Goal: Task Accomplishment & Management: Manage account settings

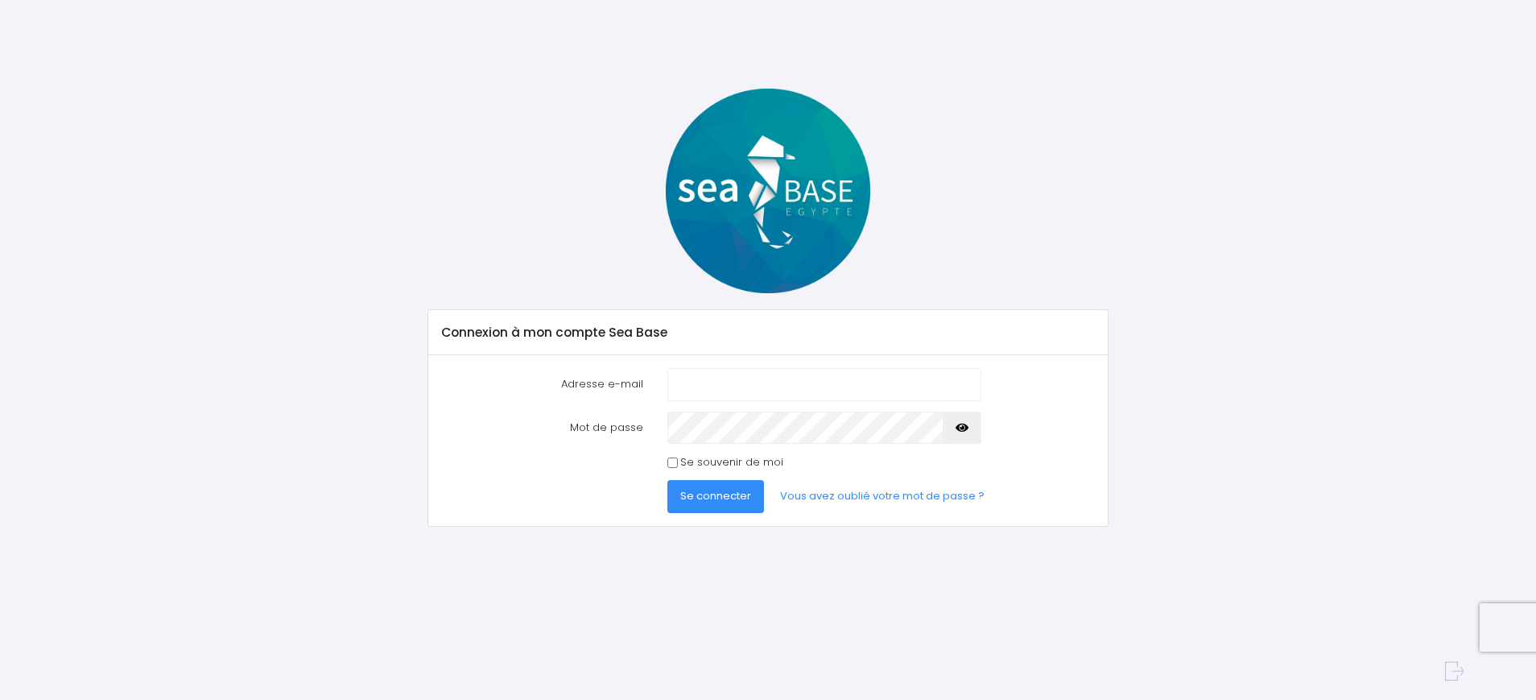
click at [704, 390] on input "Adresse e-mail" at bounding box center [824, 384] width 314 height 32
click at [712, 384] on input "Adresse e-mail" at bounding box center [824, 384] width 314 height 32
type input "[PERSON_NAME][EMAIL_ADDRESS][PERSON_NAME][DOMAIN_NAME]"
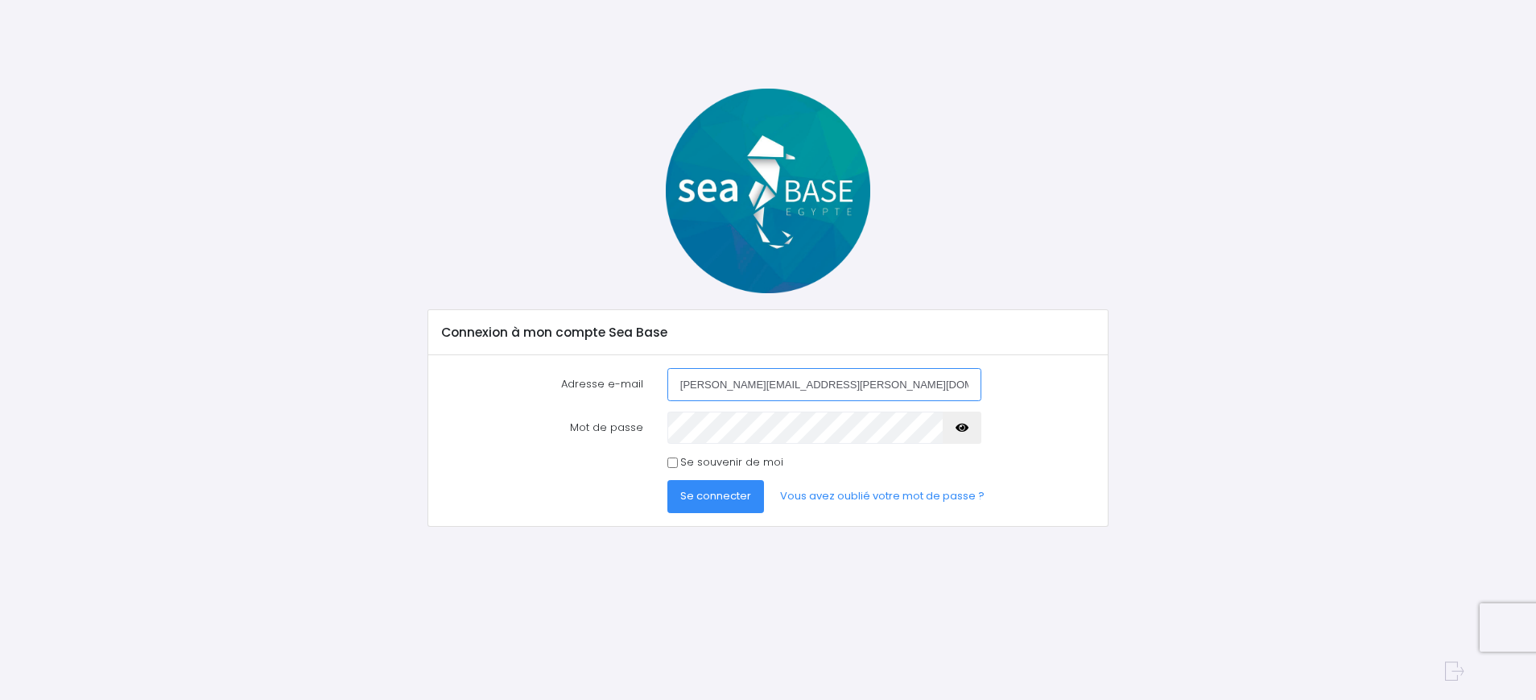
click at [825, 378] on input "[PERSON_NAME][EMAIL_ADDRESS][PERSON_NAME][DOMAIN_NAME]" at bounding box center [824, 384] width 314 height 32
click at [667, 480] on button "Se connecter" at bounding box center [715, 496] width 97 height 32
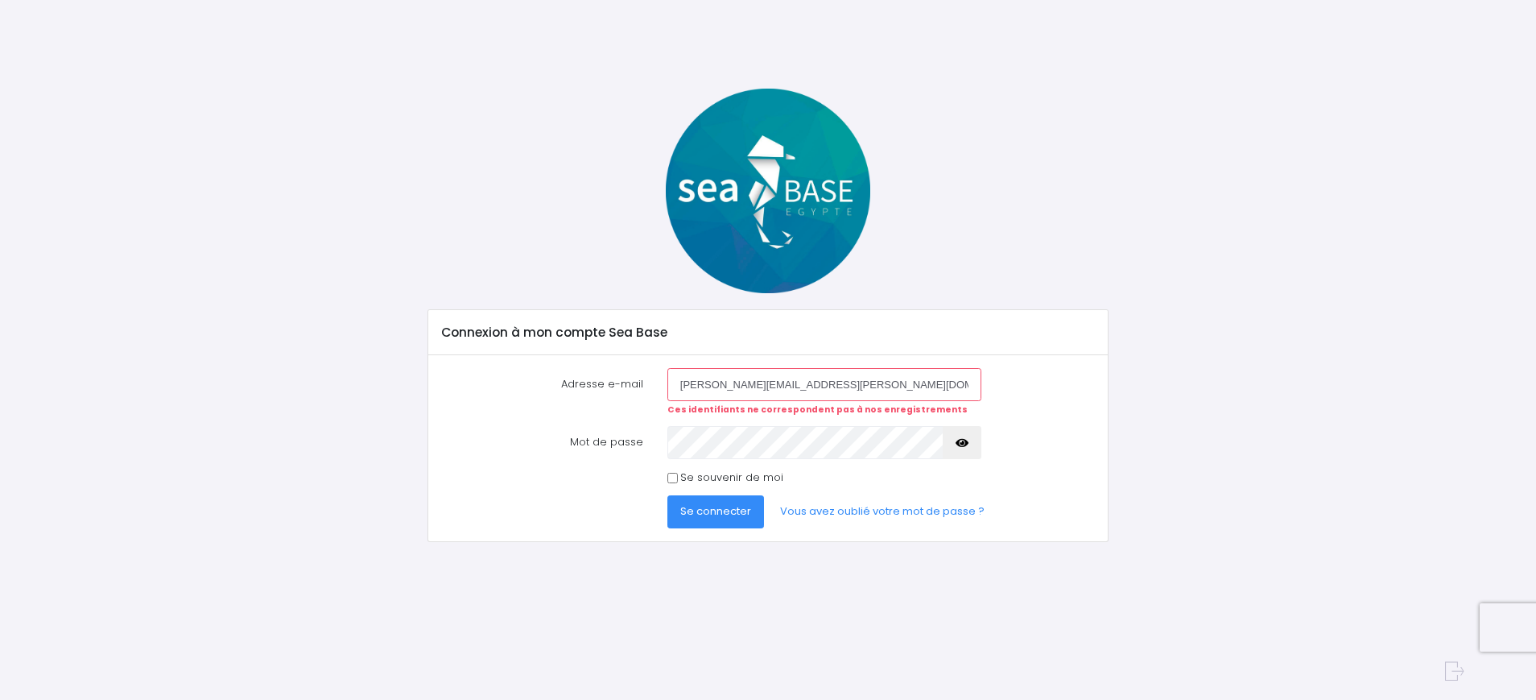
click at [857, 394] on input "vincent.dupoux@free.fr" at bounding box center [824, 384] width 314 height 32
click at [960, 443] on icon "button" at bounding box center [962, 443] width 13 height 0
click at [871, 508] on link "Vous avez oublié votre mot de passe ?" at bounding box center [882, 511] width 230 height 32
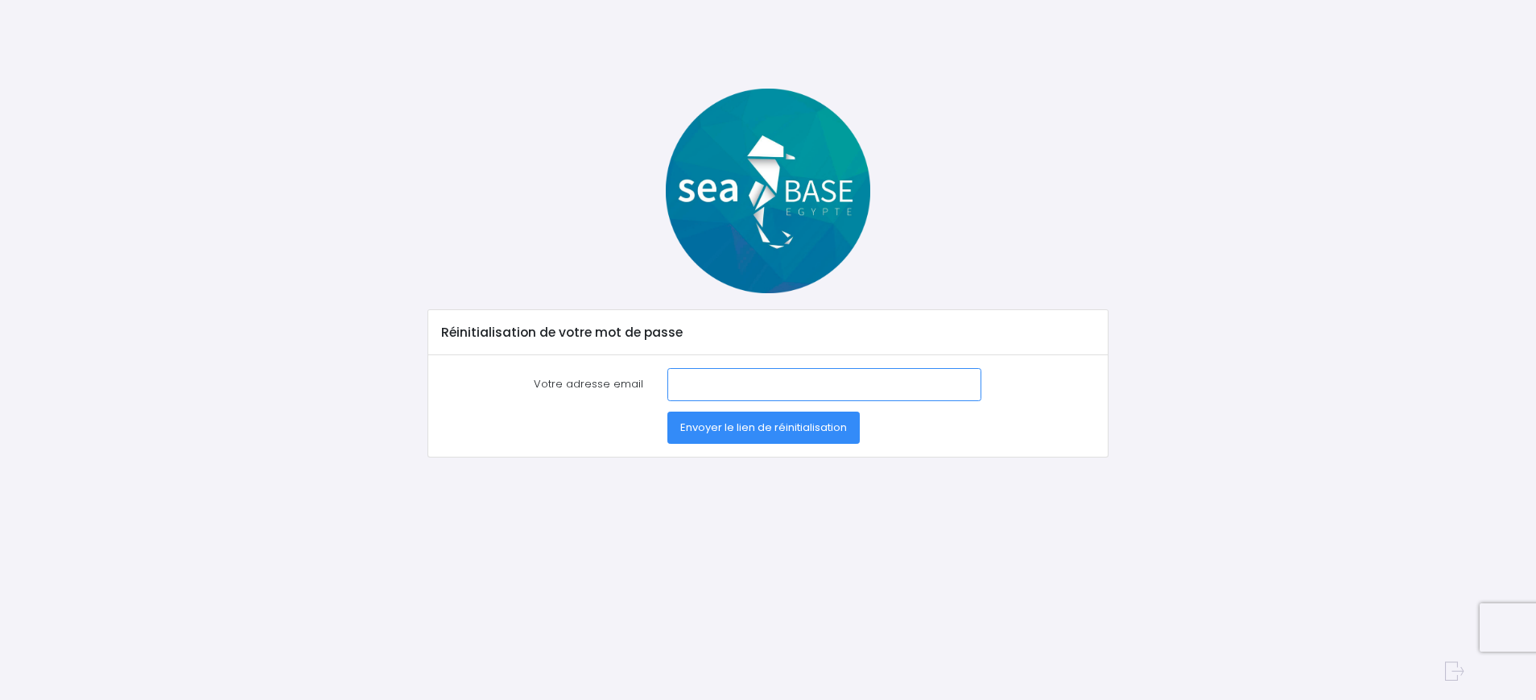
click at [708, 390] on input "Votre adresse email" at bounding box center [824, 384] width 314 height 32
type input "vincent.dupoux@free.fr"
click at [774, 425] on span "Envoyer le lien de réinitialisation" at bounding box center [763, 426] width 167 height 15
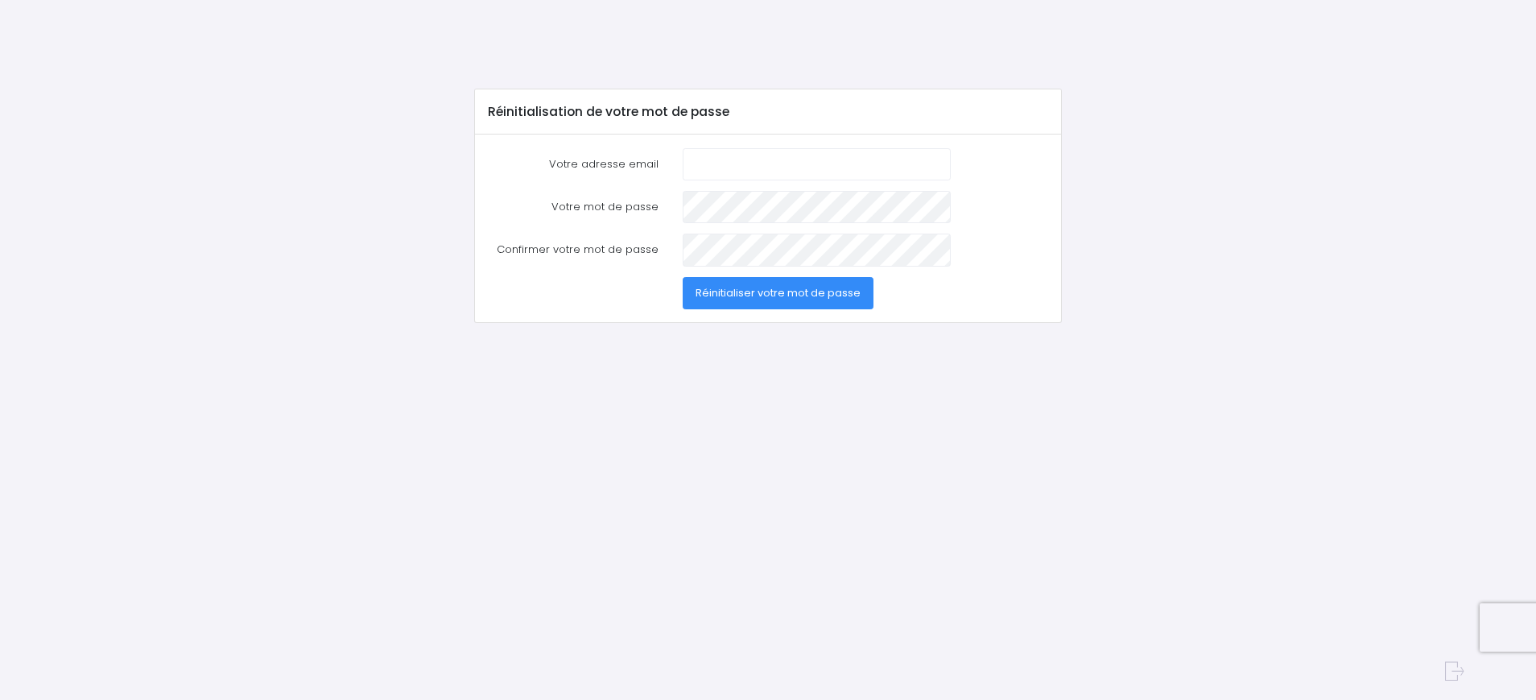
click at [749, 160] on input "Votre adresse email" at bounding box center [817, 164] width 268 height 32
type input "[PERSON_NAME][EMAIL_ADDRESS][PERSON_NAME][DOMAIN_NAME]"
click at [753, 294] on span "Réinitialiser votre mot de passe" at bounding box center [778, 292] width 165 height 15
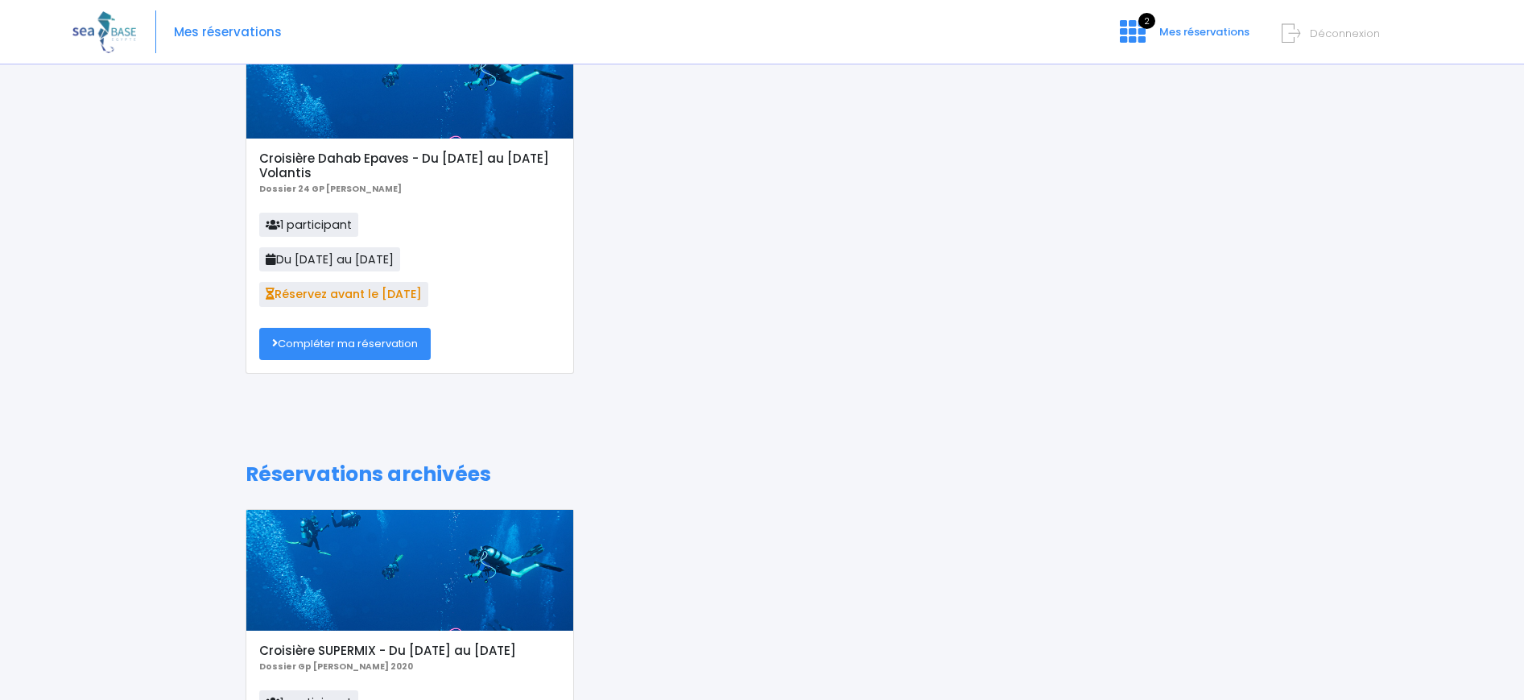
scroll to position [121, 0]
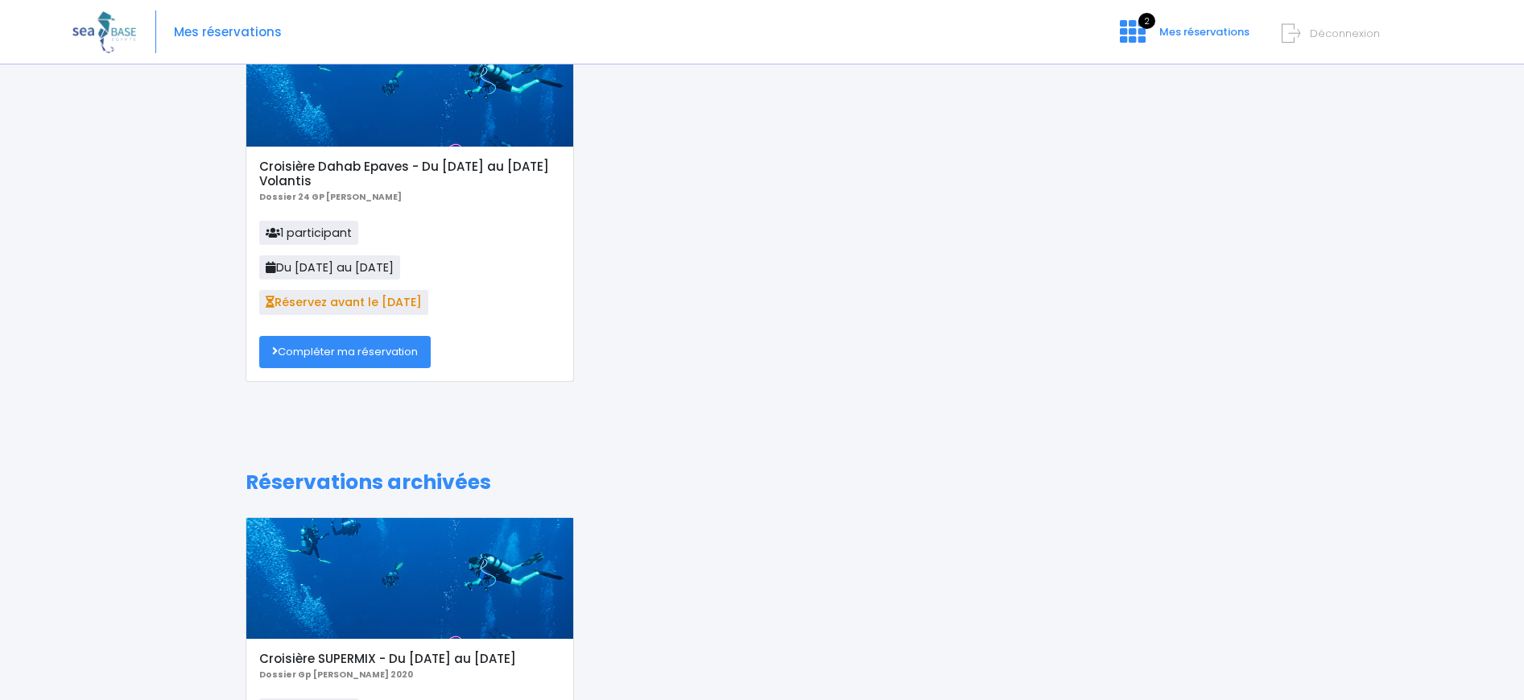
click at [363, 353] on link "Compléter ma réservation" at bounding box center [344, 352] width 171 height 32
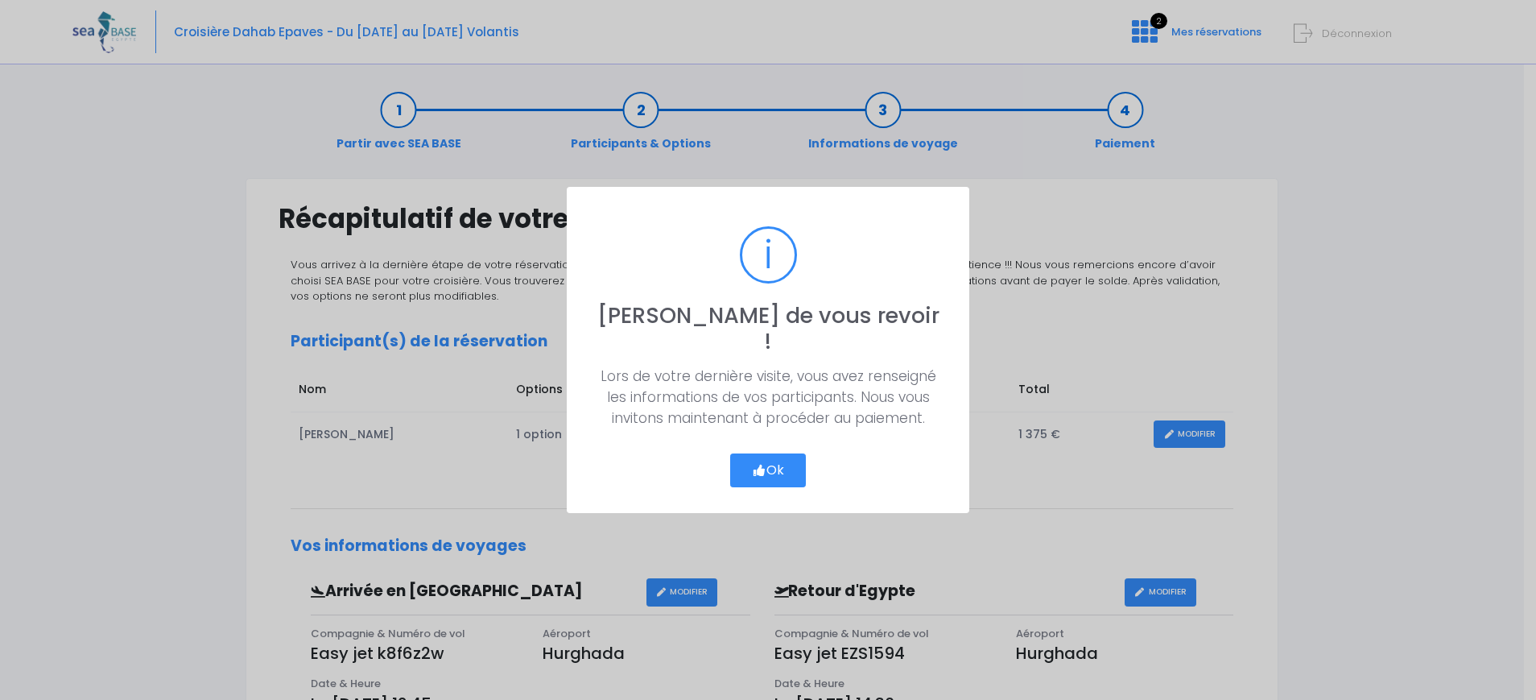
click at [793, 453] on button "Ok" at bounding box center [768, 470] width 76 height 34
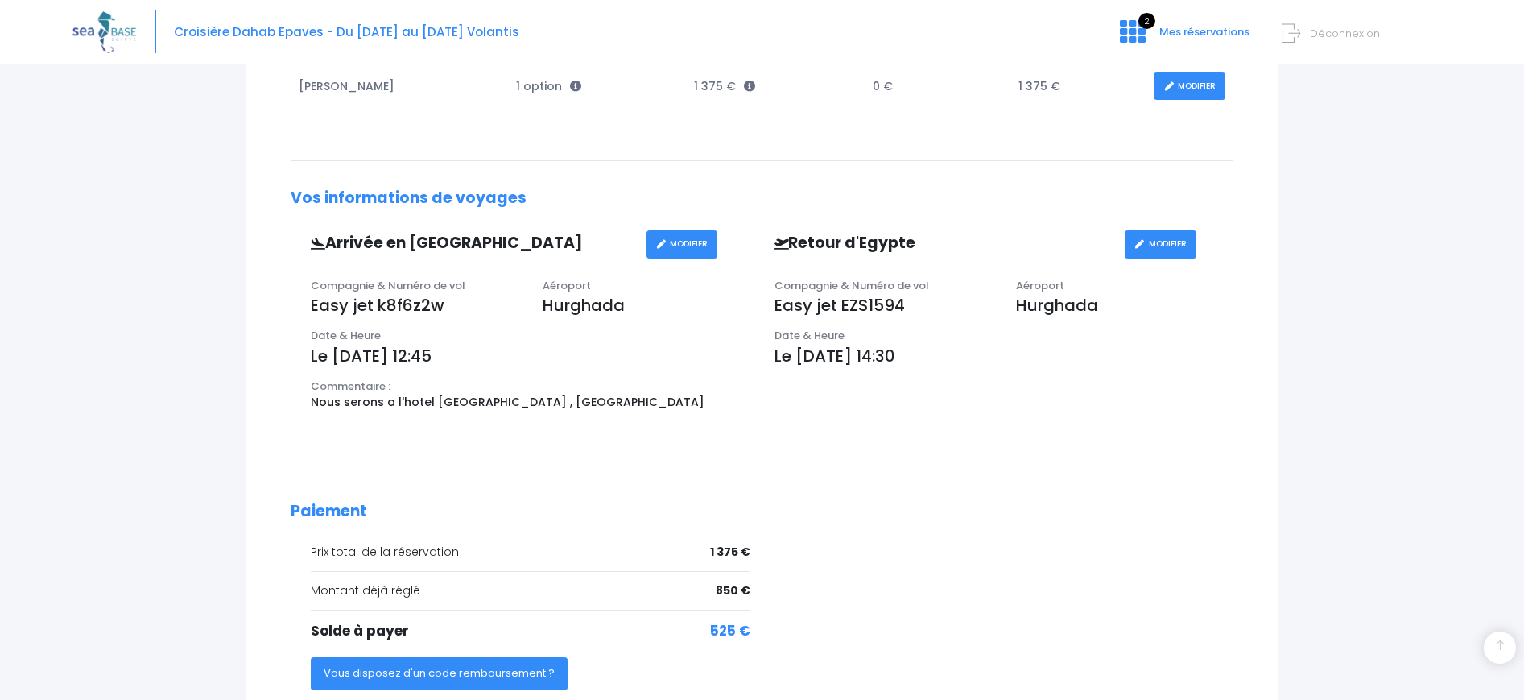
scroll to position [342, 0]
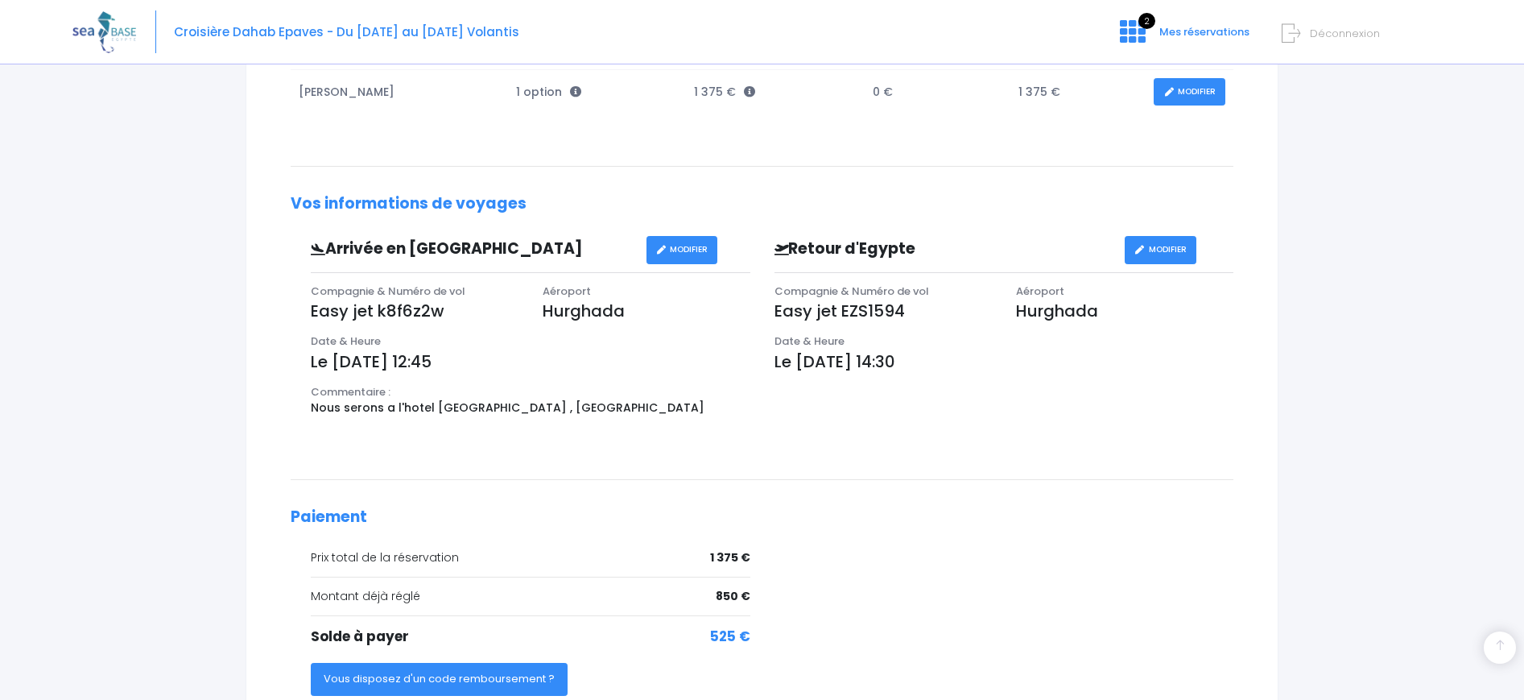
click at [683, 251] on link "MODIFIER" at bounding box center [682, 250] width 72 height 28
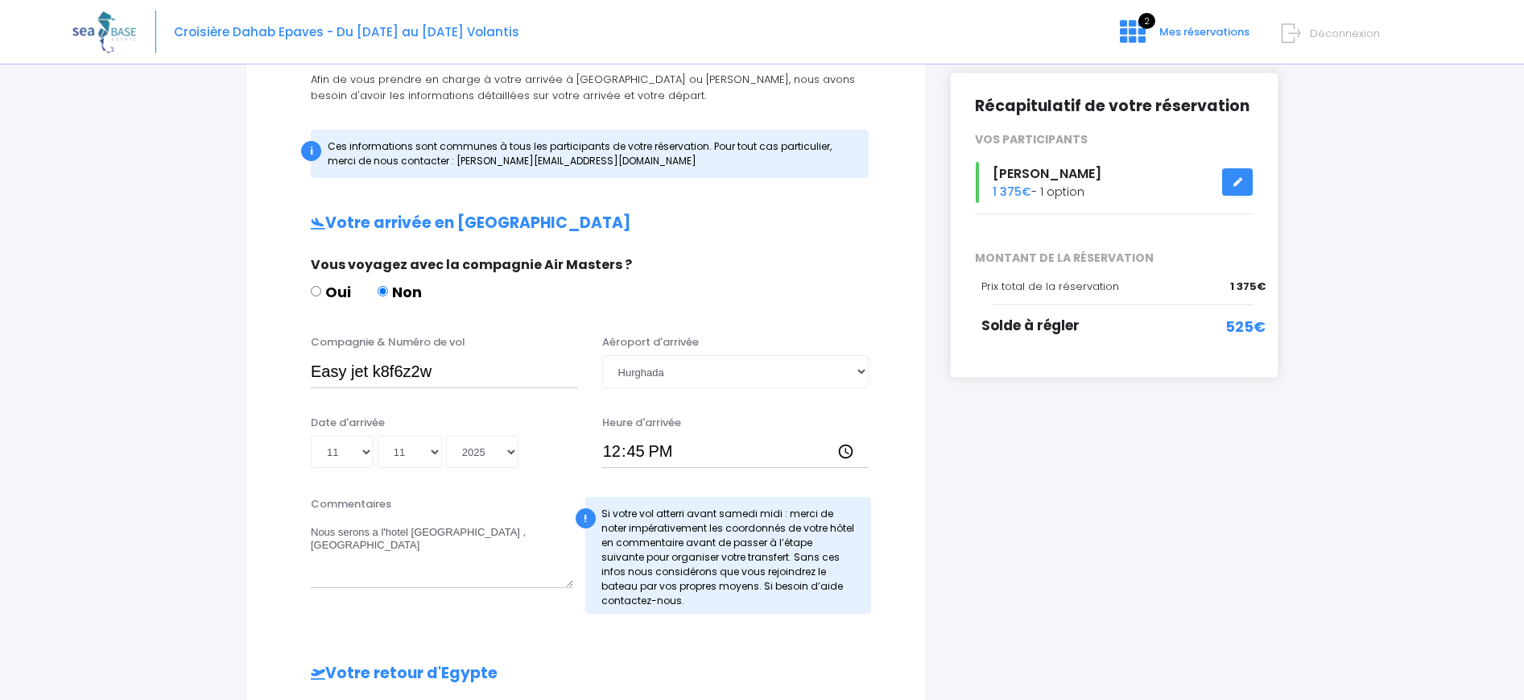
scroll to position [190, 0]
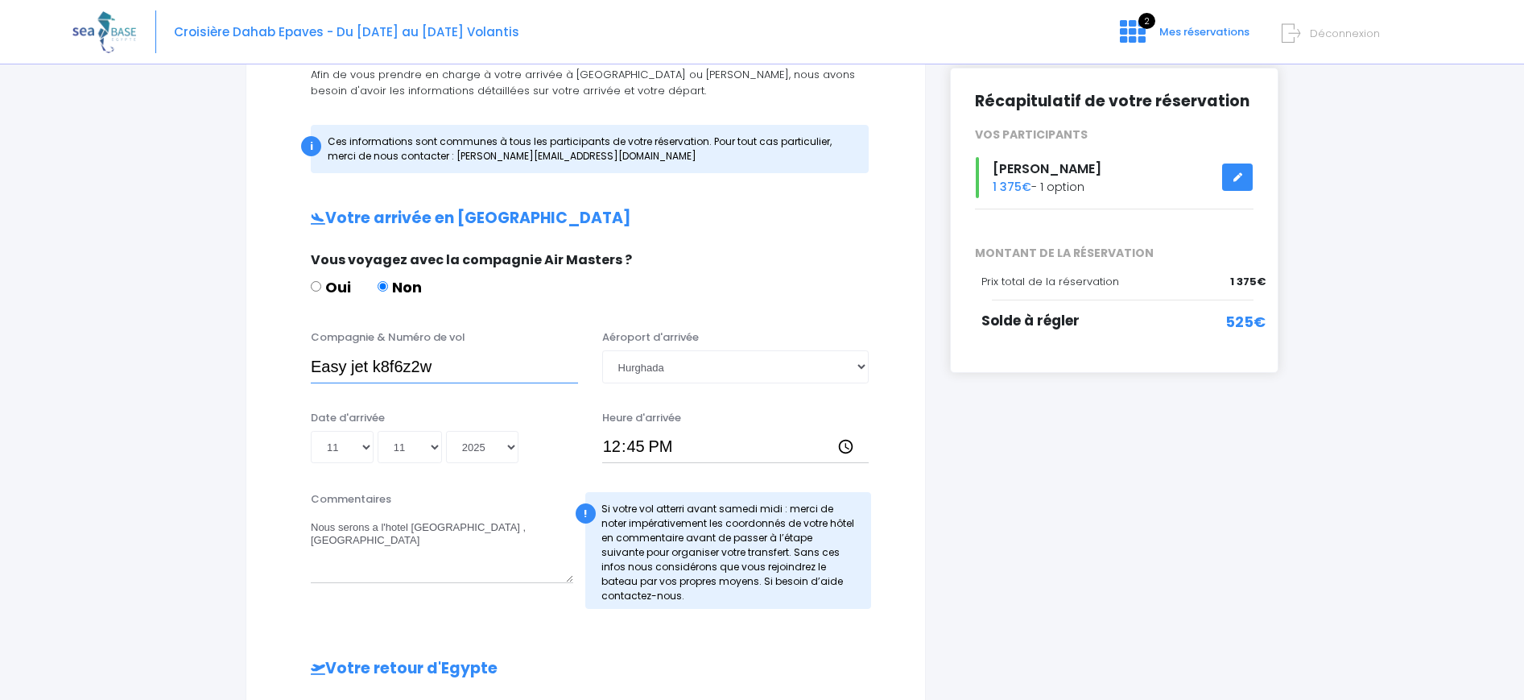
drag, startPoint x: 439, startPoint y: 369, endPoint x: 456, endPoint y: 369, distance: 17.7
click at [456, 369] on input "Easy jet k8f6z2w" at bounding box center [444, 366] width 267 height 32
click at [621, 447] on input "12:45" at bounding box center [735, 447] width 267 height 32
type input "14:45"
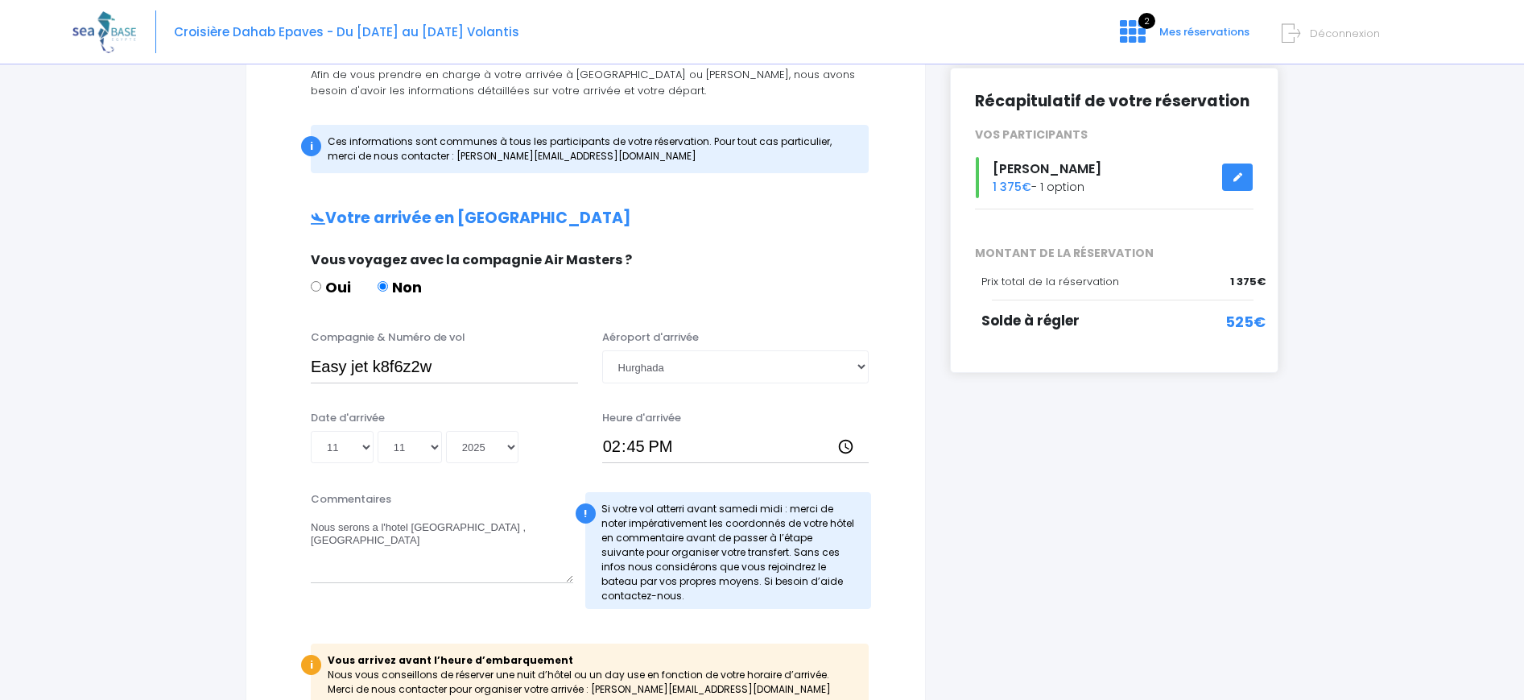
click at [1094, 464] on div "i Finalisez votre réservation et réglez le solde avant le [DATE] Récapitulatif …" at bounding box center [1114, 579] width 353 height 1183
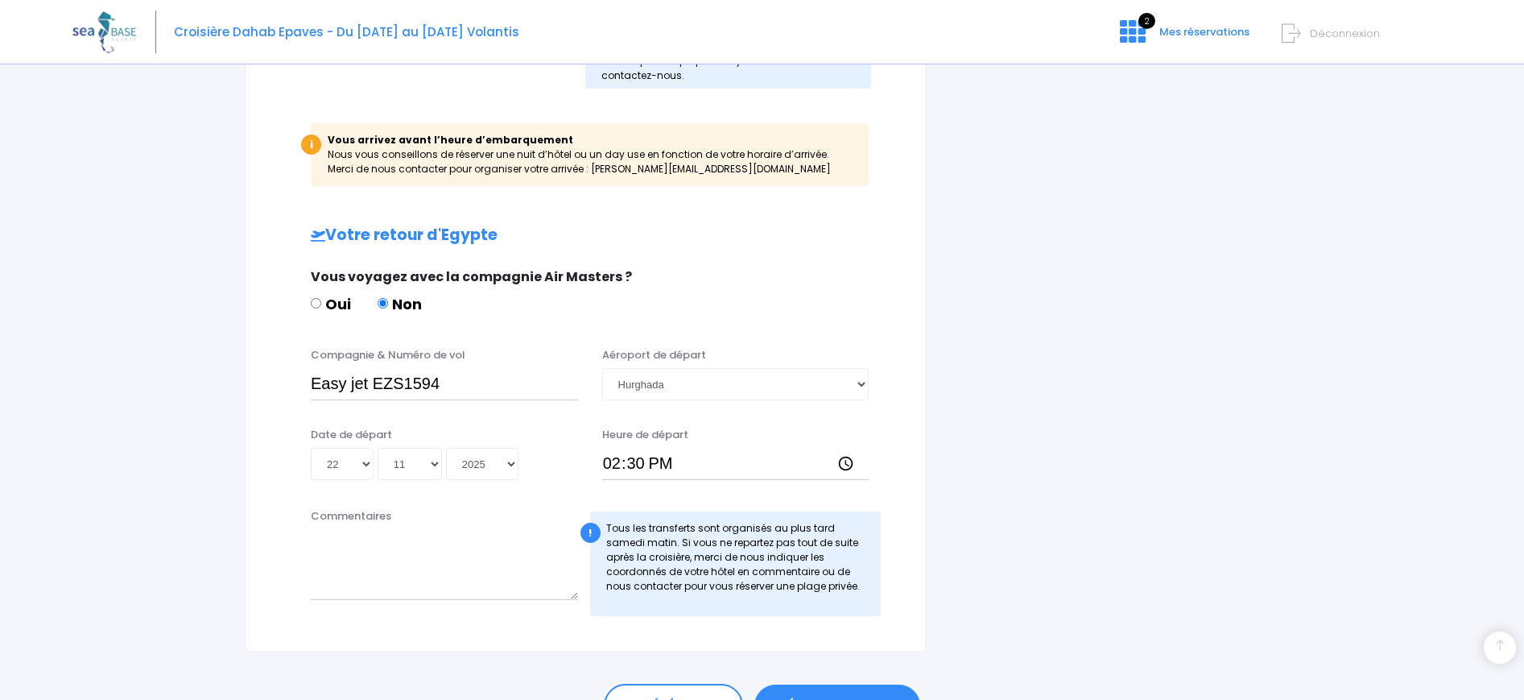
scroll to position [753, 0]
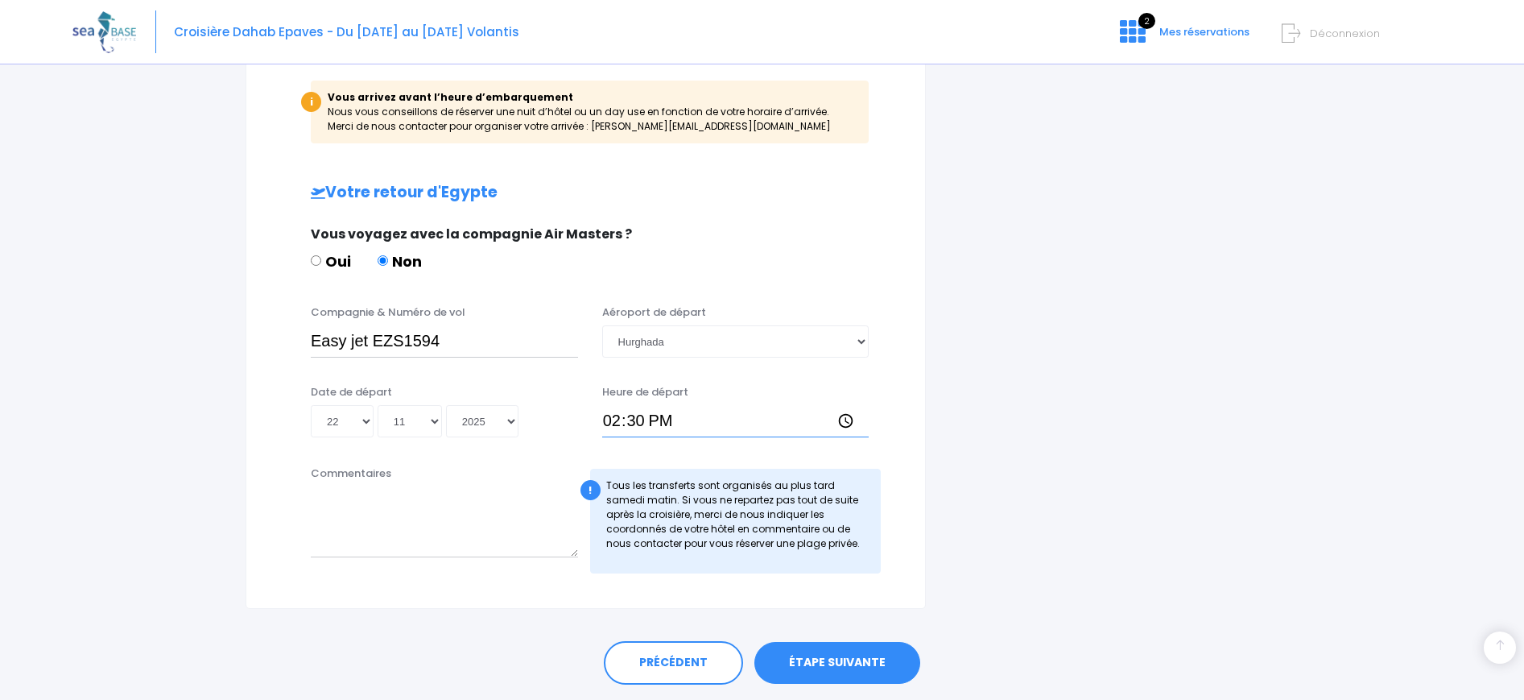
click at [653, 415] on input "14:30" at bounding box center [735, 421] width 267 height 32
click at [650, 420] on input "14:30" at bounding box center [735, 421] width 267 height 32
click at [638, 423] on input "14:30" at bounding box center [735, 421] width 267 height 32
type input "14:25"
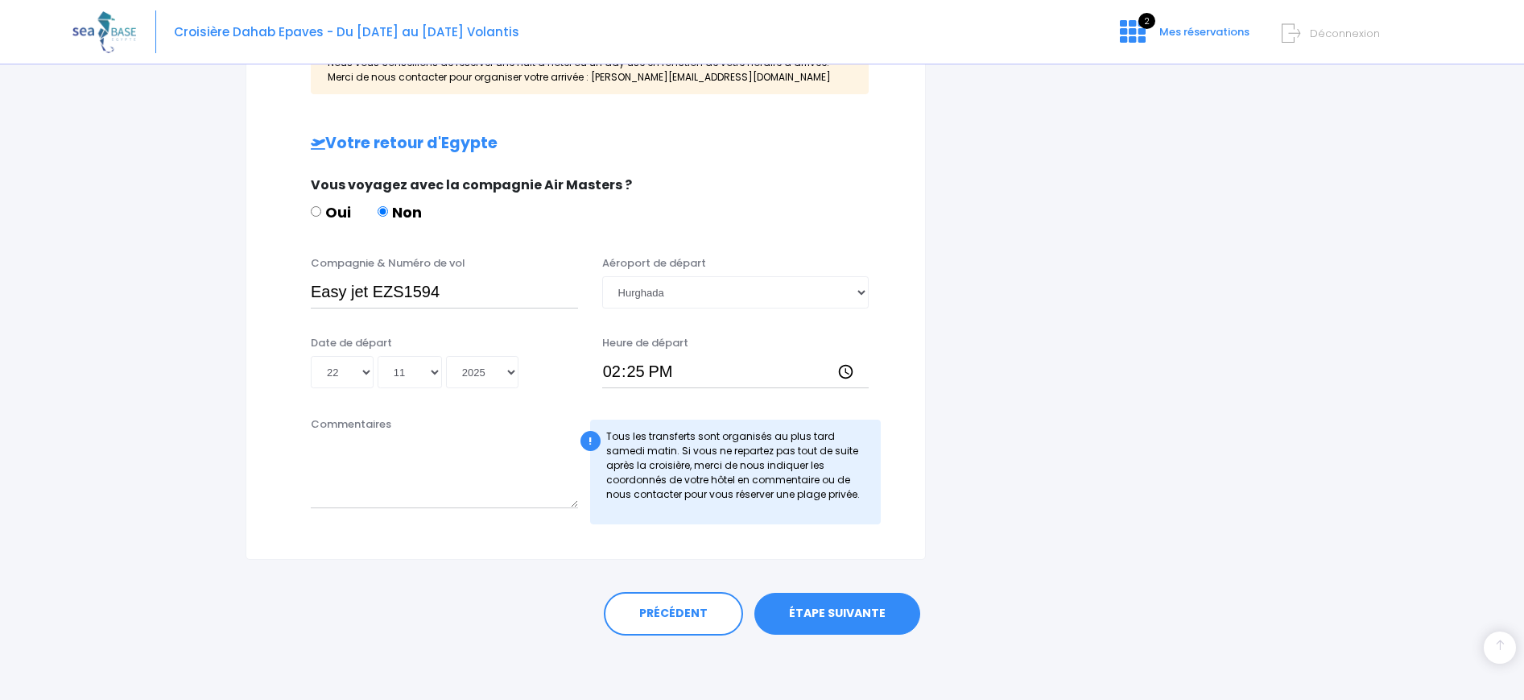
click at [849, 619] on link "ÉTAPE SUIVANTE" at bounding box center [837, 613] width 166 height 42
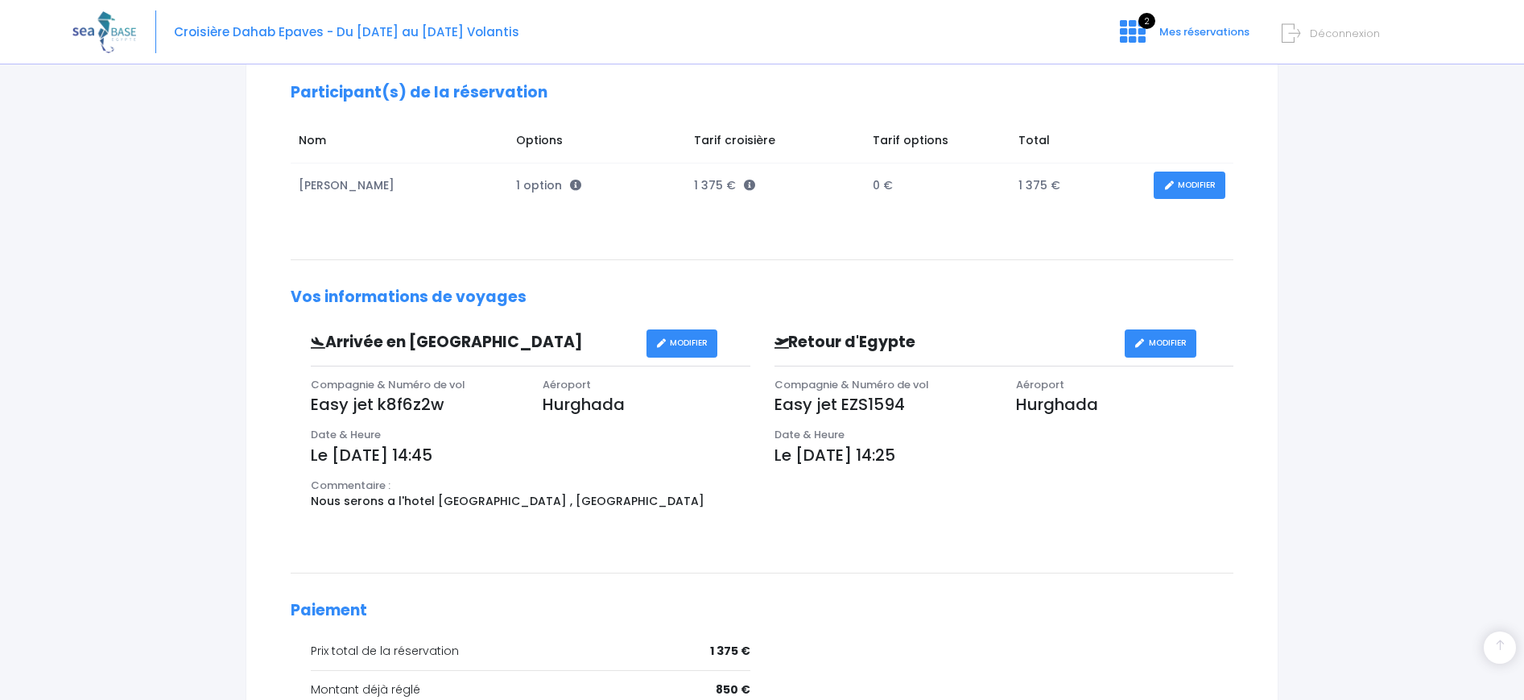
scroll to position [415, 0]
